Goal: Book appointment/travel/reservation

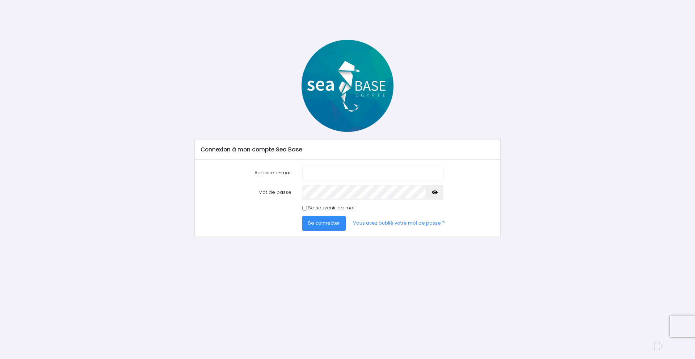
type input "[EMAIL_ADDRESS][DOMAIN_NAME]"
click at [326, 223] on span "Se connecter" at bounding box center [324, 222] width 32 height 7
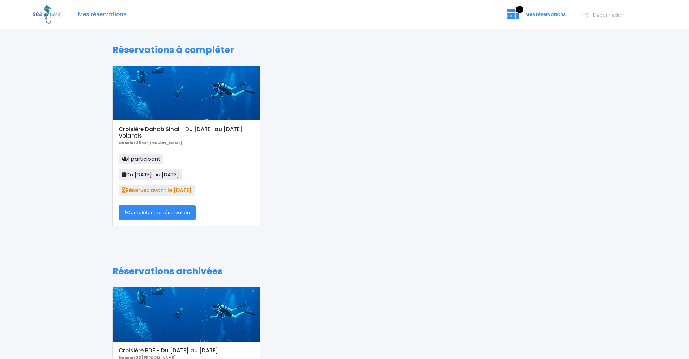
click at [176, 211] on link "Compléter ma réservation" at bounding box center [157, 212] width 77 height 14
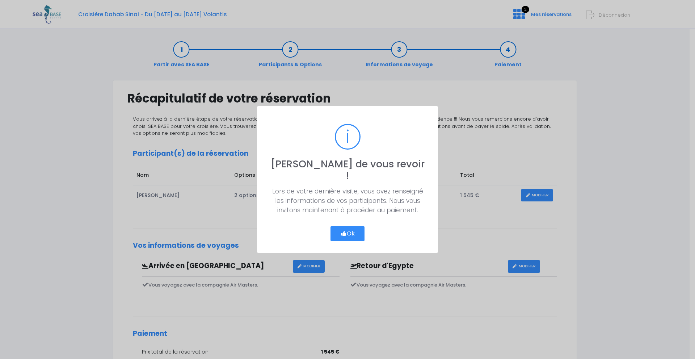
click at [356, 230] on button "Ok" at bounding box center [347, 233] width 34 height 15
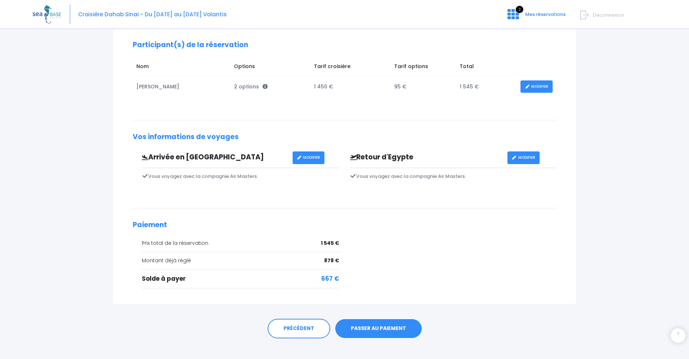
scroll to position [117, 0]
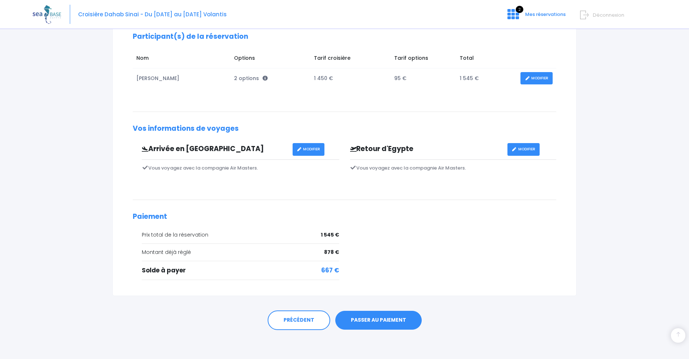
click at [386, 321] on link "PASSER AU PAIEMENT" at bounding box center [378, 319] width 86 height 19
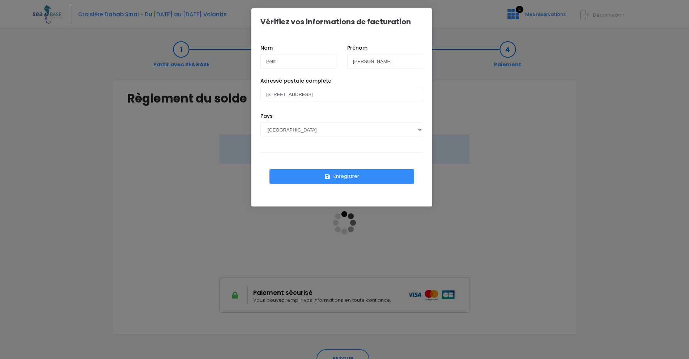
click at [342, 175] on button "Enregistrer" at bounding box center [342, 176] width 145 height 14
